Goal: Browse casually

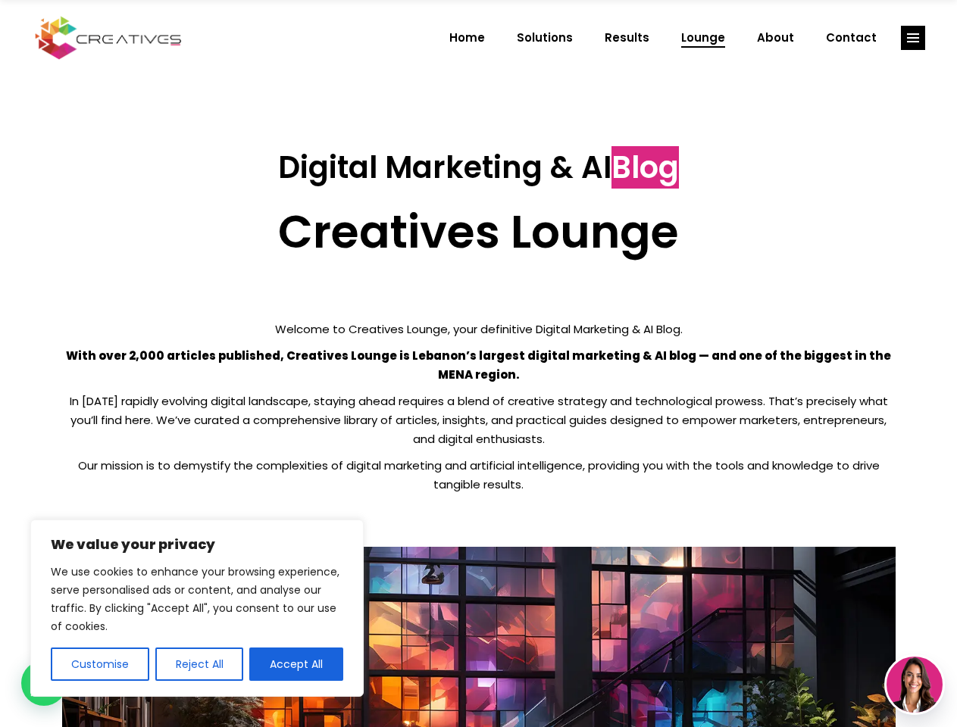
click at [478, 364] on p "With over 2,000 articles published, Creatives Lounge is Lebanon’s largest digit…" at bounding box center [478, 365] width 833 height 38
click at [99, 664] on button "Customise" at bounding box center [100, 664] width 98 height 33
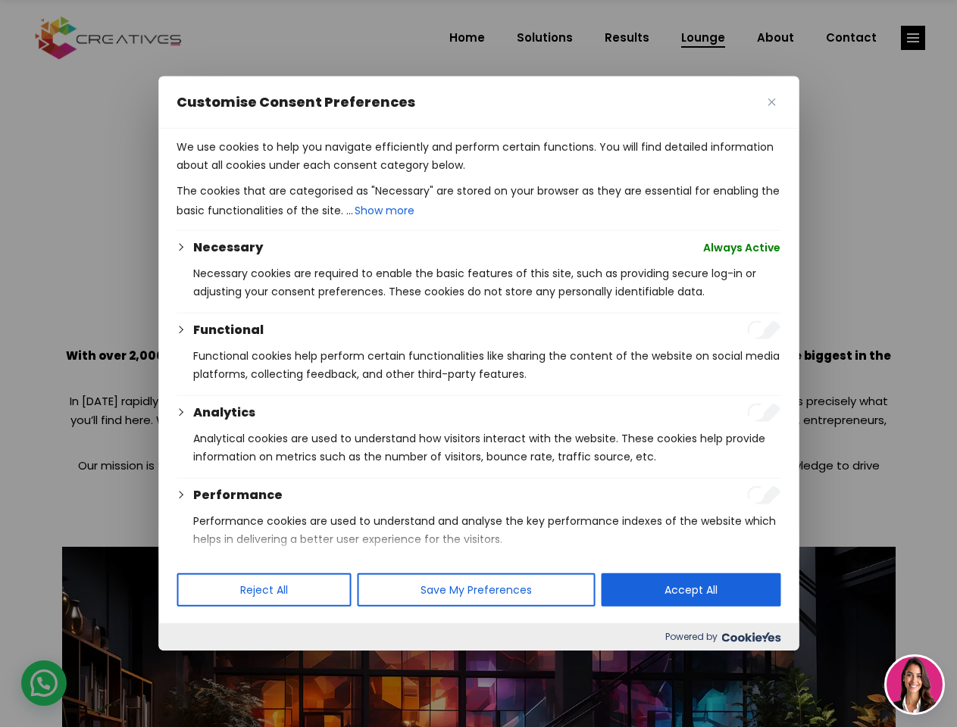
click at [198, 664] on div at bounding box center [478, 363] width 957 height 727
click at [296, 174] on p "We use cookies to help you navigate efficiently and perform certain functions. …" at bounding box center [478, 156] width 604 height 36
click at [913, 38] on div at bounding box center [478, 363] width 957 height 727
click at [914, 685] on img at bounding box center [914, 685] width 56 height 56
